Goal: Find specific page/section: Find specific page/section

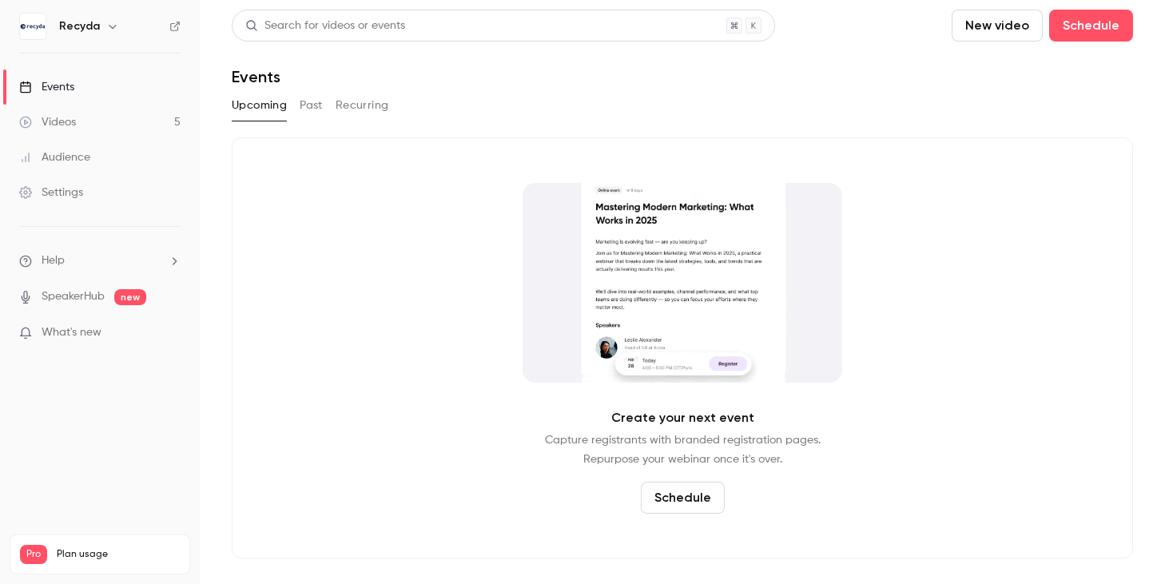
click at [312, 108] on button "Past" at bounding box center [311, 106] width 23 height 26
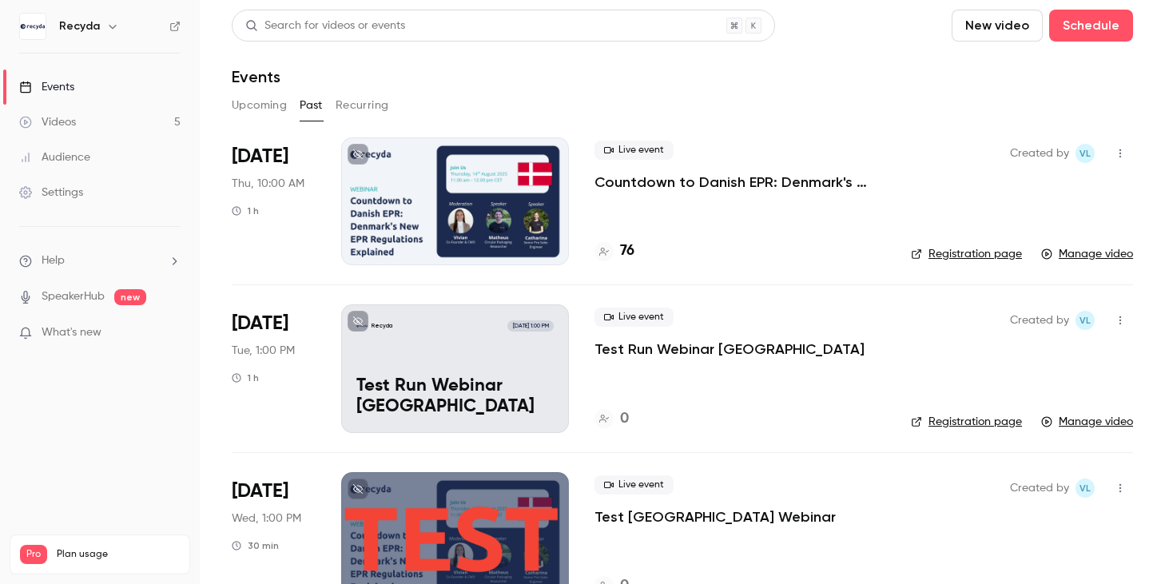
click at [387, 206] on div at bounding box center [455, 201] width 228 height 128
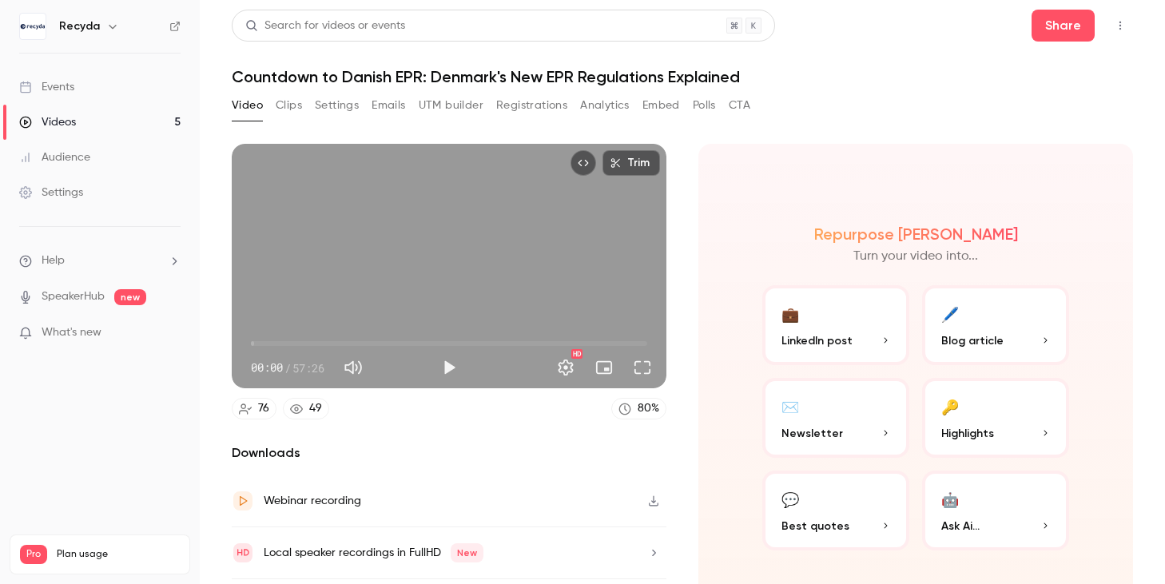
click at [595, 106] on button "Analytics" at bounding box center [605, 106] width 50 height 26
